Goal: Communication & Community: Answer question/provide support

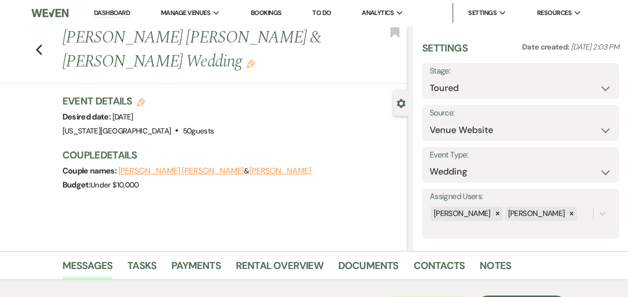
select select "5"
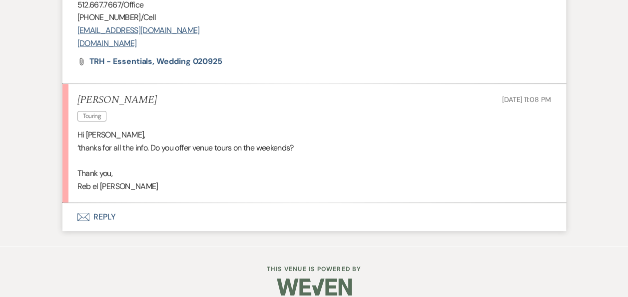
scroll to position [1921, 0]
click at [102, 230] on button "Envelope Reply" at bounding box center [313, 217] width 503 height 28
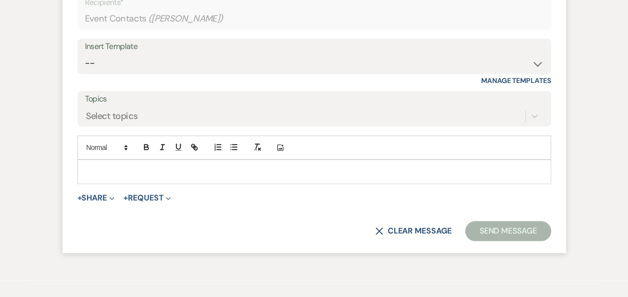
scroll to position [2179, 0]
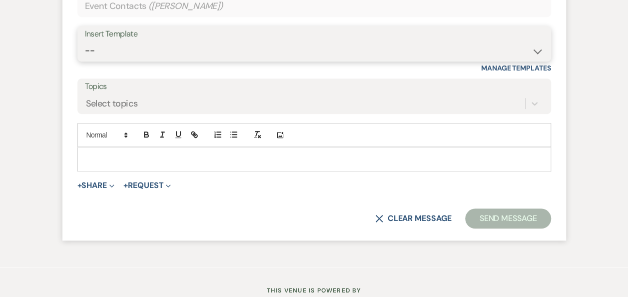
click at [537, 60] on select "-- Weven Planning Portal Introduction (Booked Events) Follow Up Booking Procedu…" at bounding box center [314, 50] width 458 height 19
select select "702"
click at [85, 53] on select "-- Weven Planning Portal Introduction (Booked Events) Follow Up Booking Procedu…" at bounding box center [314, 50] width 458 height 19
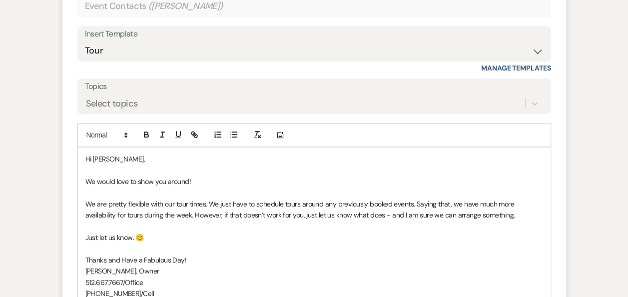
click at [118, 164] on p "Hi Rebel," at bounding box center [313, 158] width 457 height 11
drag, startPoint x: 300, startPoint y: 228, endPoint x: 228, endPoint y: 228, distance: 71.9
click at [228, 221] on p "We are pretty flexible with our tour times. We just have to schedule tours arou…" at bounding box center [313, 209] width 457 height 22
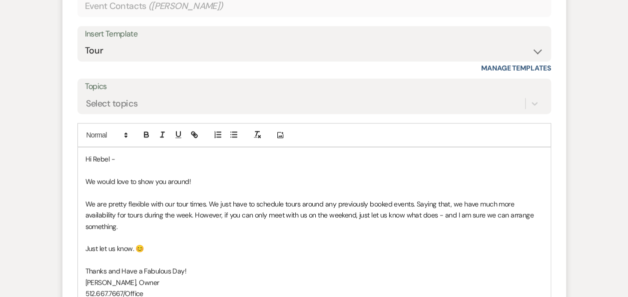
drag, startPoint x: 162, startPoint y: 261, endPoint x: 76, endPoint y: 262, distance: 85.9
click at [76, 262] on form "Reply X Draft saved! Recipients* Event Contacts ( Rebel Nicholson ) Insert Temp…" at bounding box center [313, 171] width 503 height 452
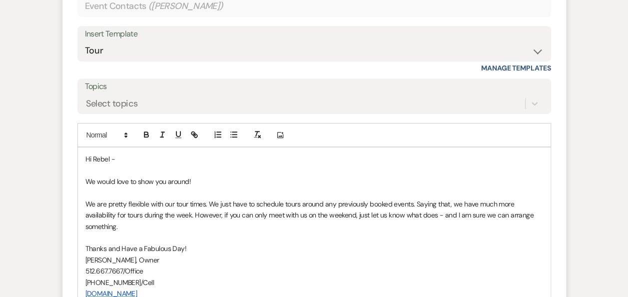
click at [137, 232] on p "We are pretty flexible with our tour times. We just have to schedule tours arou…" at bounding box center [313, 214] width 457 height 33
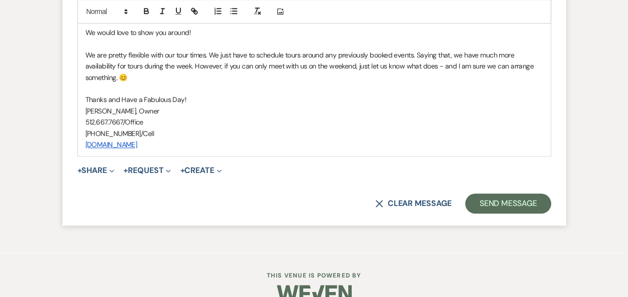
scroll to position [2331, 0]
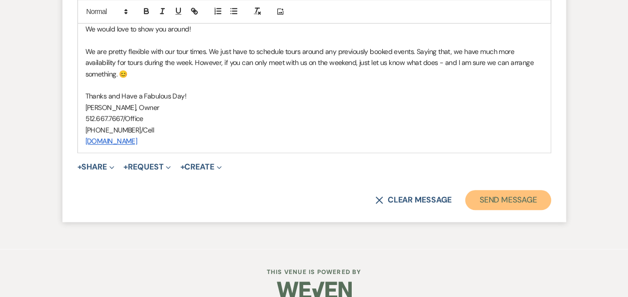
click at [495, 209] on button "Send Message" at bounding box center [507, 200] width 85 height 20
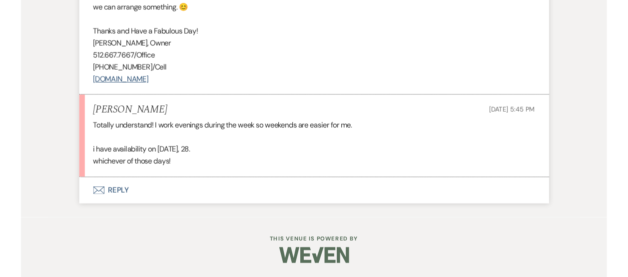
scroll to position [2234, 0]
